Goal: Complete application form: Complete application form

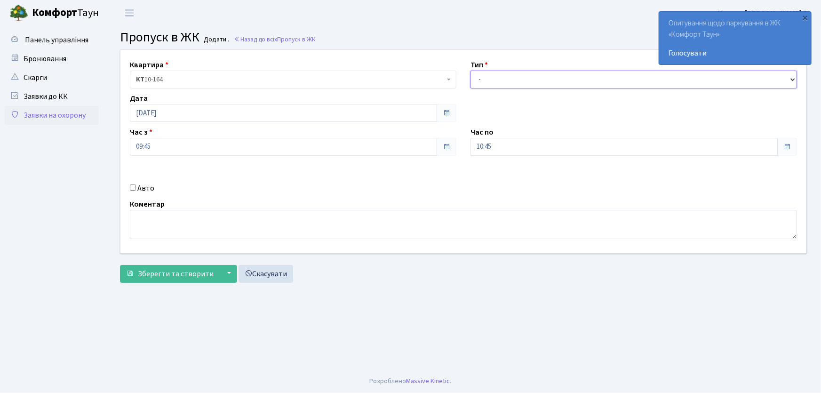
click at [486, 80] on select "- Доставка Таксі Гості Сервіс" at bounding box center [633, 80] width 327 height 18
select select "3"
click at [470, 71] on select "- Доставка Таксі Гості Сервіс" at bounding box center [633, 80] width 327 height 18
drag, startPoint x: 485, startPoint y: 146, endPoint x: 444, endPoint y: 146, distance: 41.4
click at [444, 146] on div "Квартира <b>КТ</b>&nbsp;&nbsp;&nbsp;&nbsp;10-164 КТ 10-164 Тип - Доставка Таксі…" at bounding box center [463, 151] width 700 height 203
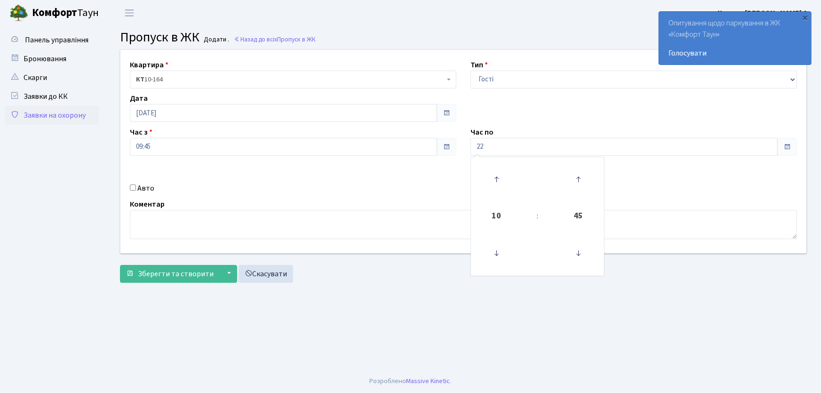
type input "22:00"
click at [135, 188] on input "Авто" at bounding box center [133, 187] width 6 height 6
checkbox input "true"
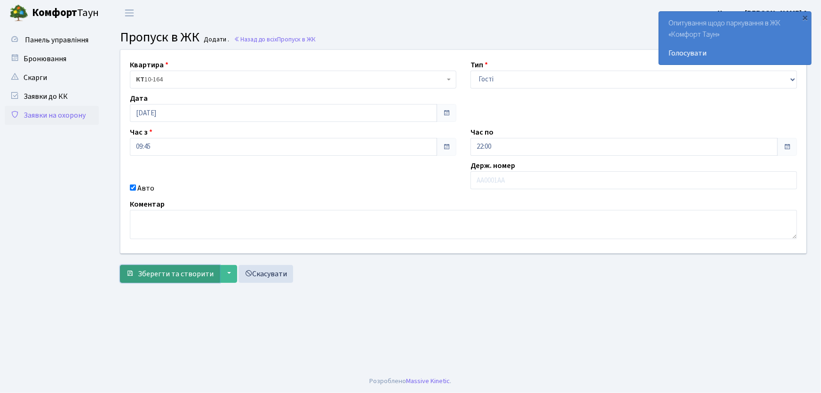
click at [173, 273] on span "Зберегти та створити" at bounding box center [176, 274] width 76 height 10
click at [489, 77] on select "- Доставка Таксі Гості Сервіс" at bounding box center [633, 80] width 327 height 18
select select "1"
click at [470, 71] on select "- Доставка Таксі Гості Сервіс" at bounding box center [633, 80] width 327 height 18
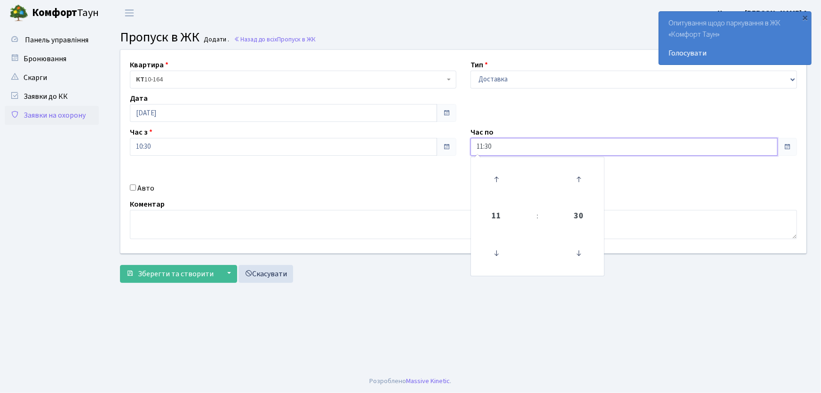
drag, startPoint x: 502, startPoint y: 138, endPoint x: 406, endPoint y: 152, distance: 97.1
click at [406, 152] on div "Квартира <b>КТ</b>&nbsp;&nbsp;&nbsp;&nbsp;10-164 КТ 10-164 Тип - Доставка Таксі…" at bounding box center [463, 151] width 700 height 203
type input "22:00"
click at [131, 188] on input "Авто" at bounding box center [133, 187] width 6 height 6
checkbox input "true"
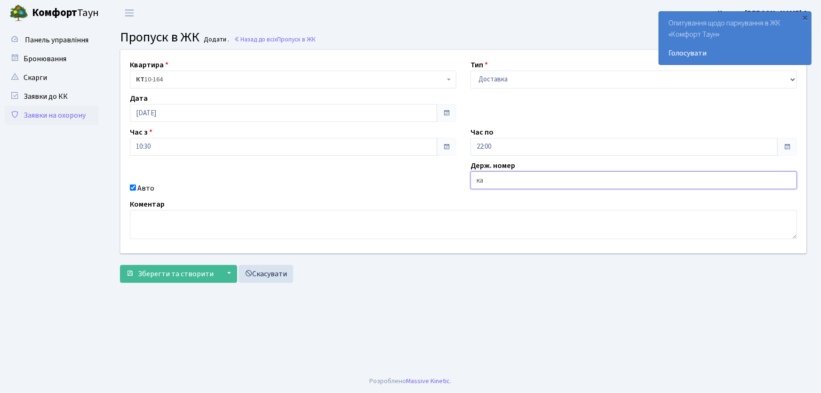
type input "КА1053НМ"
click at [120, 265] on button "Зберегти та створити" at bounding box center [170, 274] width 100 height 18
